Goal: Task Accomplishment & Management: Complete application form

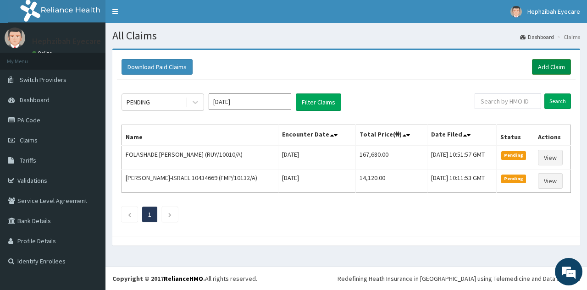
click at [553, 67] on link "Add Claim" at bounding box center [551, 67] width 39 height 16
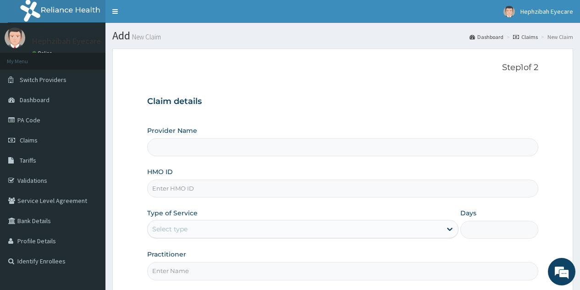
click at [210, 195] on input "HMO ID" at bounding box center [342, 189] width 391 height 18
type input "O"
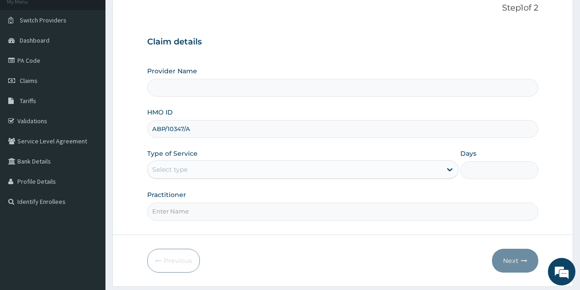
scroll to position [63, 0]
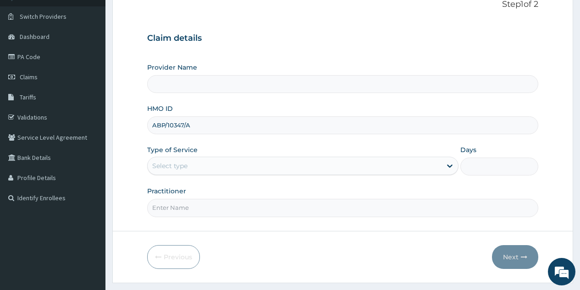
type input "ABP/10347/A"
click at [407, 166] on div "Select type" at bounding box center [295, 166] width 294 height 15
type input "Hephzibah Eye Care -AMUWO ODOFIN"
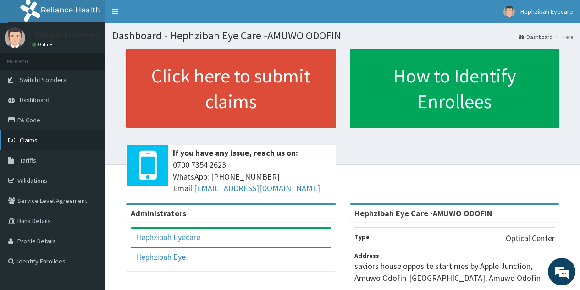
click at [41, 143] on link "Claims" at bounding box center [53, 140] width 106 height 20
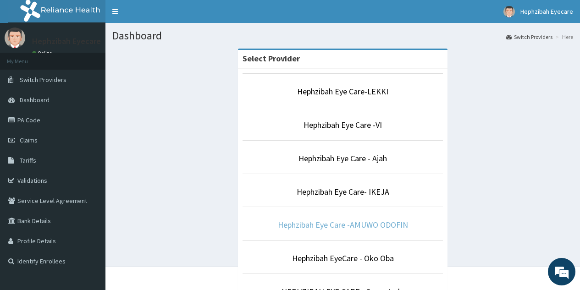
click at [344, 224] on link "Hephzibah Eye Care -AMUWO ODOFIN" at bounding box center [343, 225] width 130 height 11
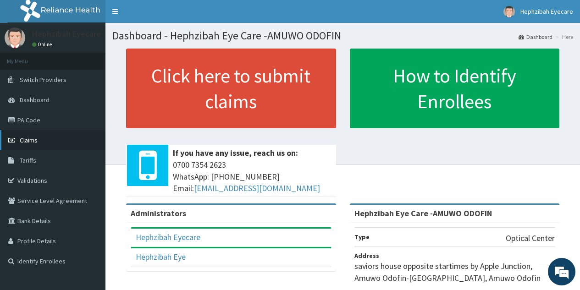
click at [27, 141] on span "Claims" at bounding box center [29, 140] width 18 height 8
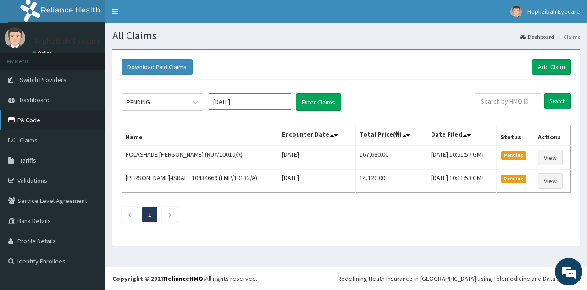
click at [38, 122] on link "PA Code" at bounding box center [53, 120] width 106 height 20
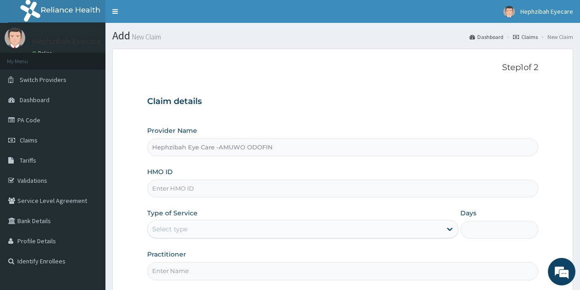
type input "Hephzibah Eye Care -AMUWO ODOFIN"
click at [249, 189] on input "HMO ID" at bounding box center [342, 189] width 391 height 18
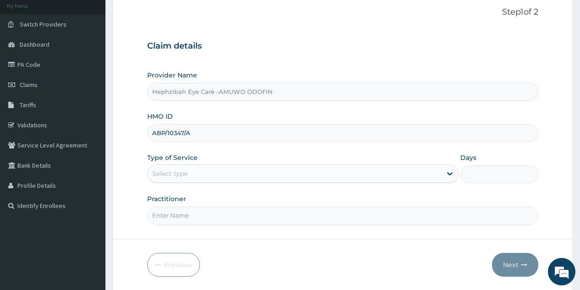
scroll to position [87, 0]
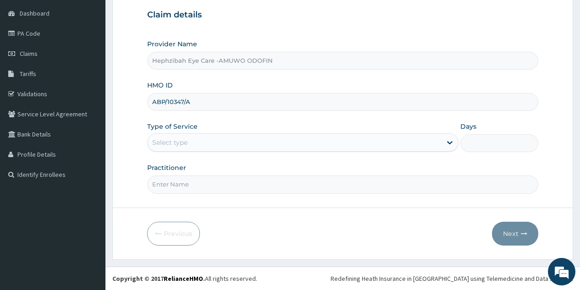
type input "ABP/10347/A"
click at [417, 140] on div "Select type" at bounding box center [295, 142] width 294 height 15
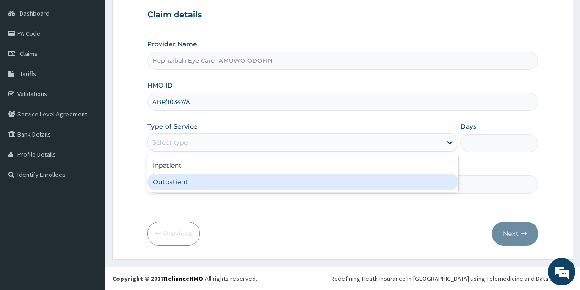
click at [306, 184] on div "Outpatient" at bounding box center [303, 182] width 312 height 17
type input "1"
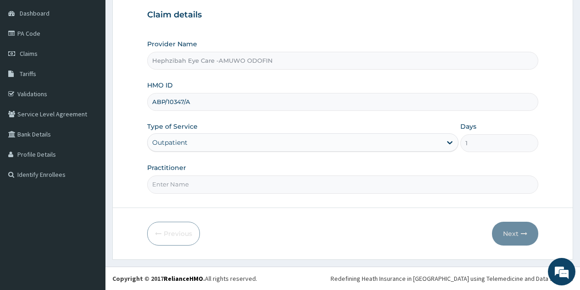
click at [291, 192] on input "Practitioner" at bounding box center [342, 185] width 391 height 18
type input "DR MOSES"
click at [509, 234] on button "Next" at bounding box center [515, 234] width 46 height 24
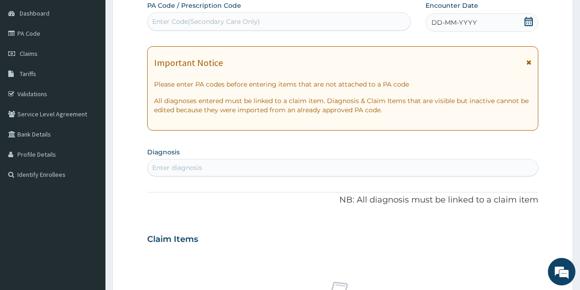
click at [215, 20] on div "Enter Code(Secondary Care Only)" at bounding box center [206, 21] width 108 height 9
paste input "PA/B9BC26"
type input "PA/B9BC26"
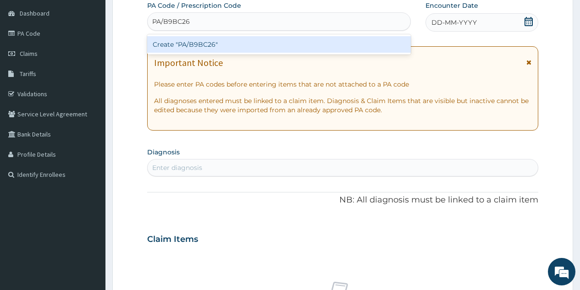
click at [215, 42] on div "Create "PA/B9BC26"" at bounding box center [278, 44] width 263 height 17
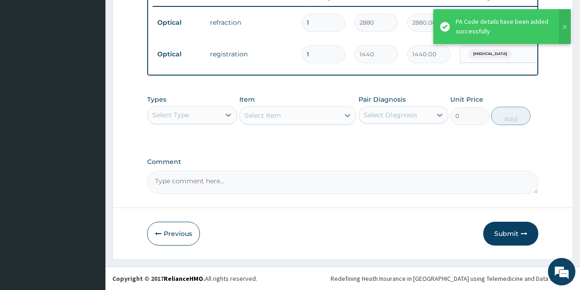
scroll to position [366, 0]
click at [501, 231] on button "Submit" at bounding box center [511, 234] width 55 height 24
